Goal: Task Accomplishment & Management: Manage account settings

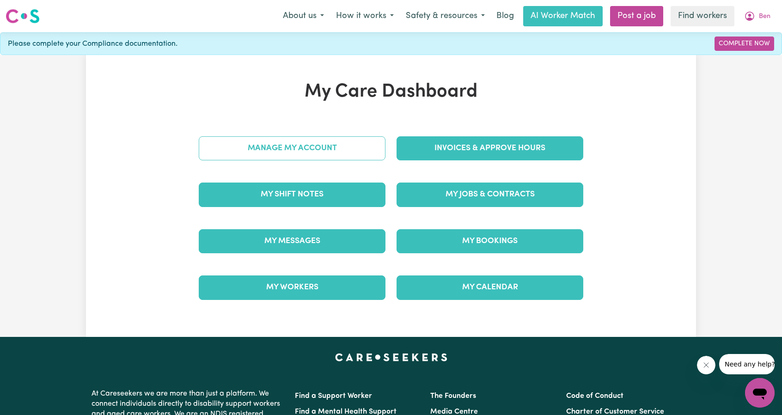
click at [345, 151] on link "Manage My Account" at bounding box center [292, 148] width 187 height 24
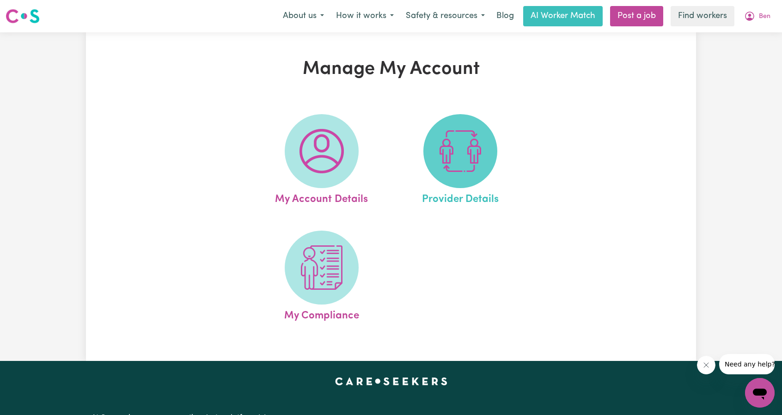
click at [446, 159] on img at bounding box center [460, 151] width 44 height 44
select select "NDIS_FUNDING_AGENCY_MANAGED"
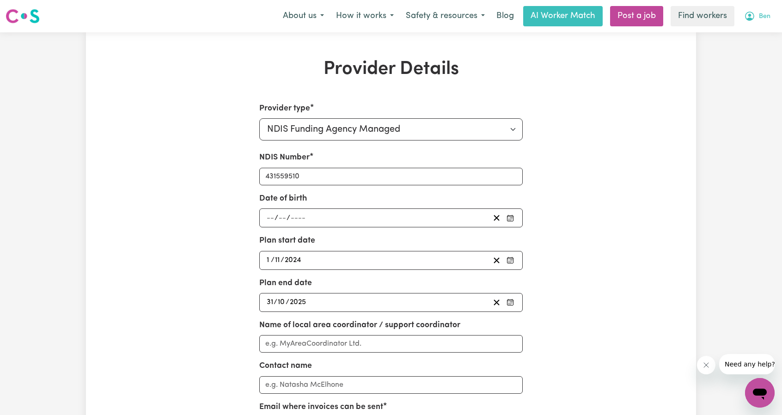
click at [759, 12] on span "Ben" at bounding box center [765, 17] width 12 height 10
click at [740, 50] on link "Logout" at bounding box center [739, 53] width 73 height 18
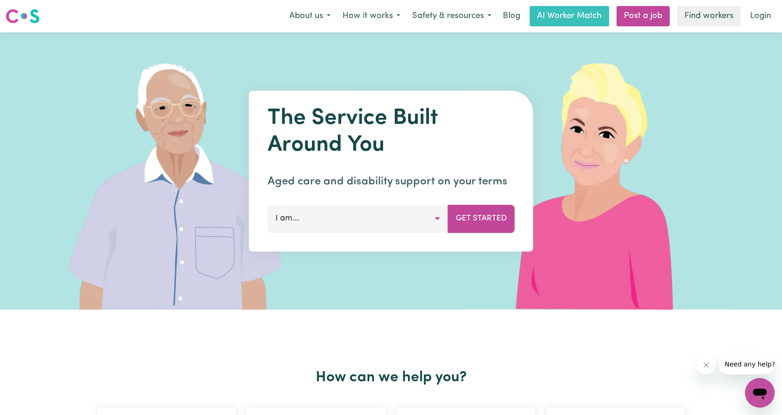
click at [772, 26] on link "Login" at bounding box center [760, 16] width 32 height 20
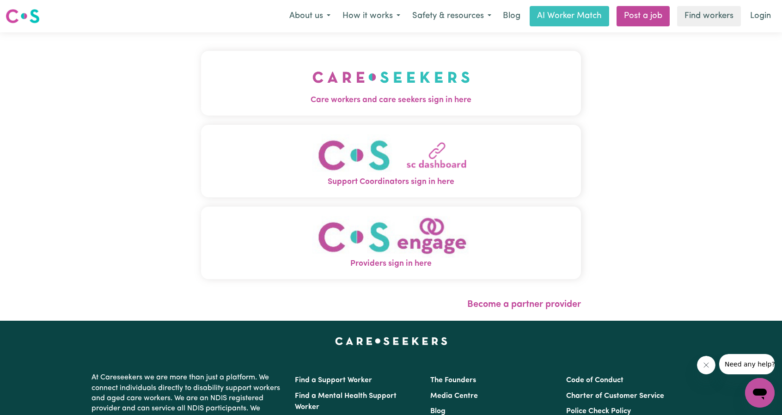
click at [312, 93] on img "Care workers and care seekers sign in here" at bounding box center [391, 77] width 158 height 34
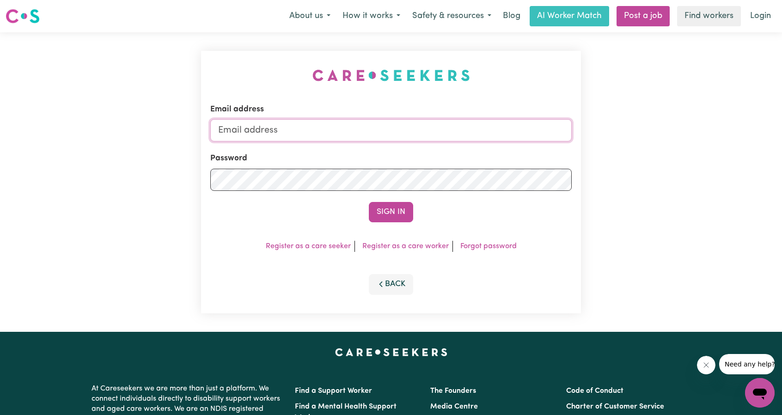
click at [354, 131] on input "Email address" at bounding box center [390, 130] width 361 height 22
drag, startPoint x: 267, startPoint y: 134, endPoint x: 482, endPoint y: 167, distance: 218.3
click at [463, 165] on form "Email address [EMAIL_ADDRESS][PERSON_NAME][DOMAIN_NAME] Password Sign In" at bounding box center [390, 163] width 361 height 119
type input "[EMAIL_ADDRESS][DOMAIN_NAME]"
click at [400, 220] on button "Sign In" at bounding box center [391, 212] width 44 height 20
